Goal: Navigation & Orientation: Understand site structure

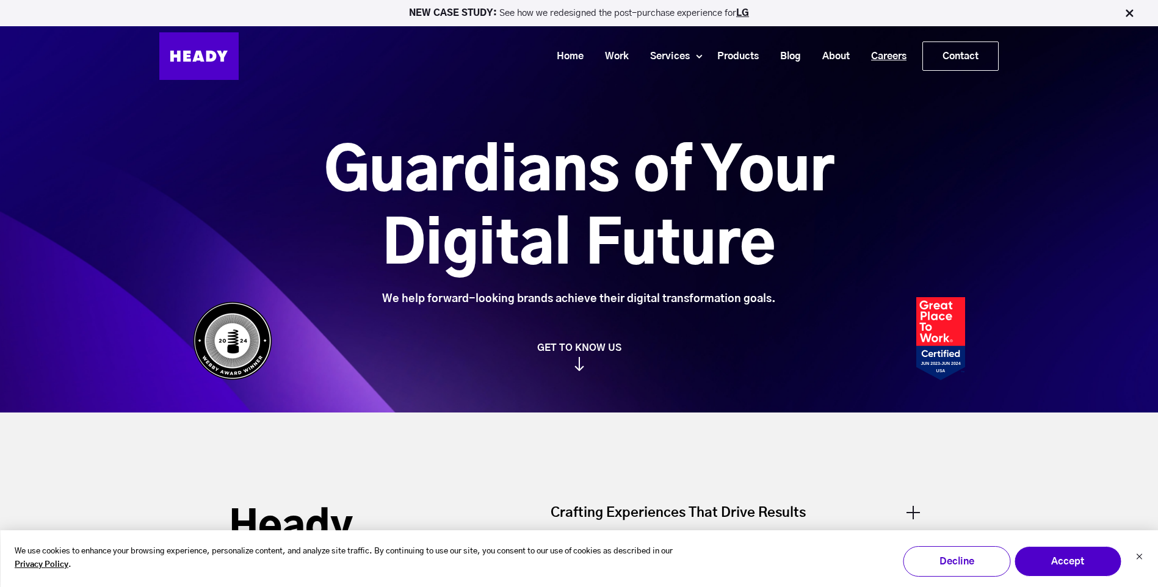
click at [884, 53] on link "Careers" at bounding box center [884, 56] width 57 height 23
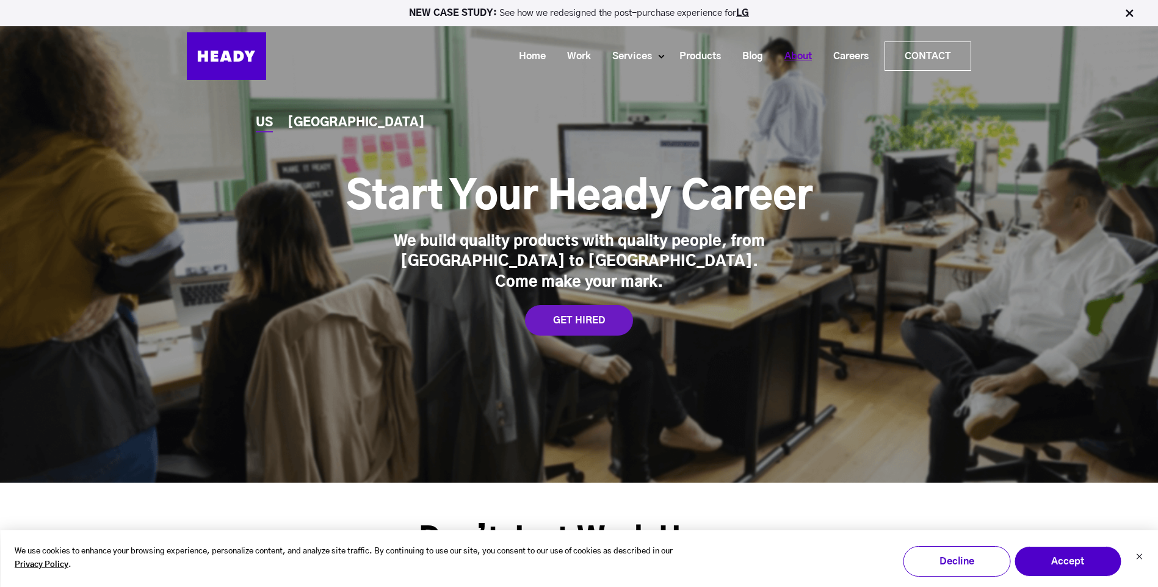
click at [800, 53] on link "About" at bounding box center [793, 56] width 49 height 23
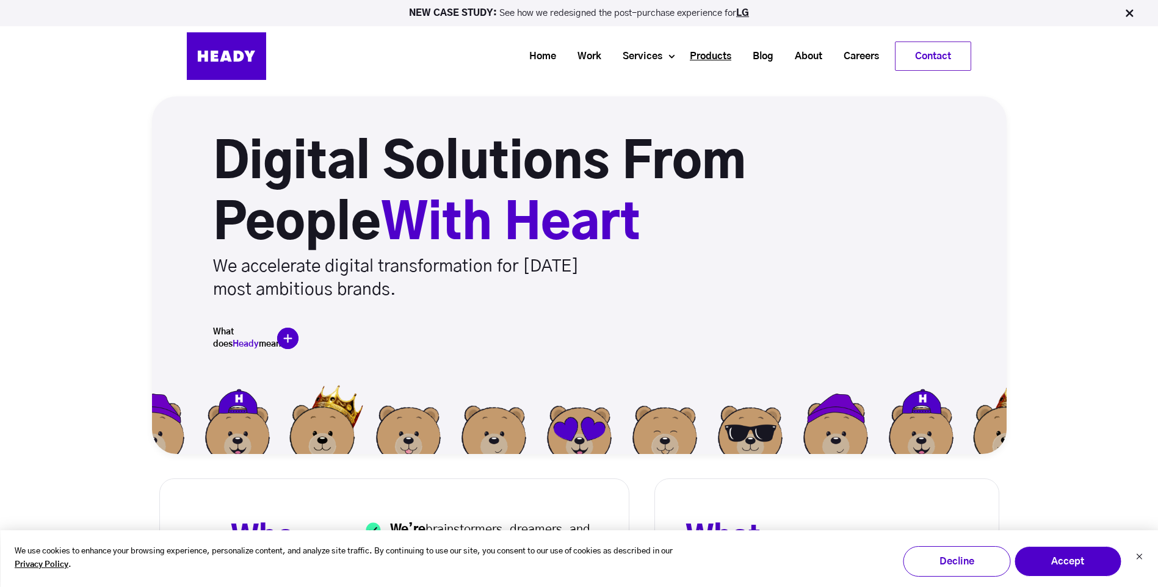
click at [715, 57] on link "Products" at bounding box center [705, 56] width 63 height 23
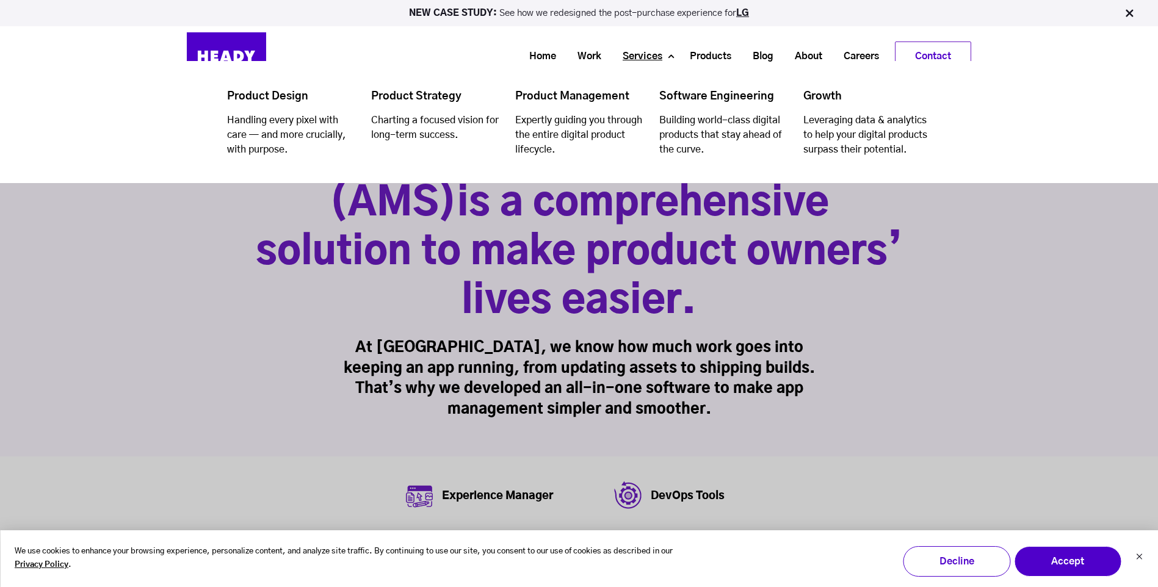
click at [638, 54] on link "Services" at bounding box center [637, 56] width 61 height 23
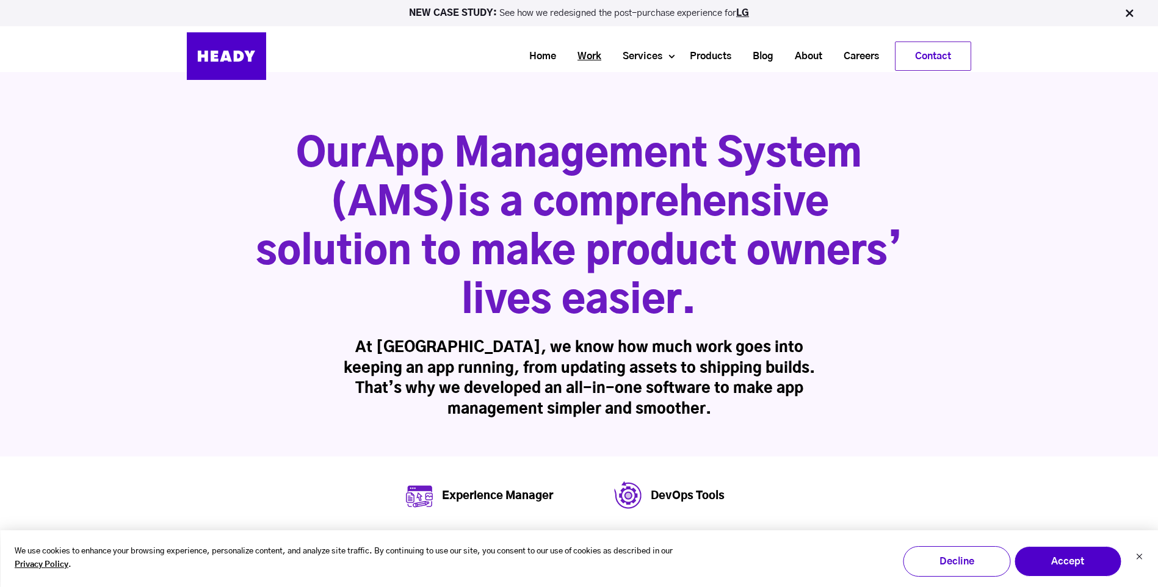
click at [587, 52] on link "Work" at bounding box center [584, 56] width 45 height 23
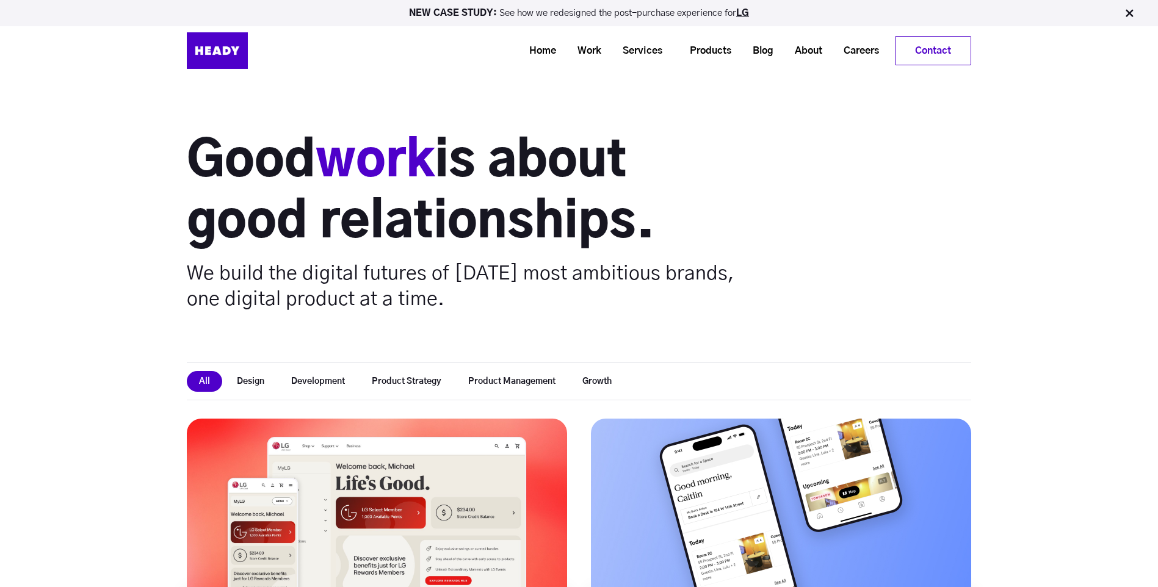
scroll to position [20, 0]
